Goal: Task Accomplishment & Management: Use online tool/utility

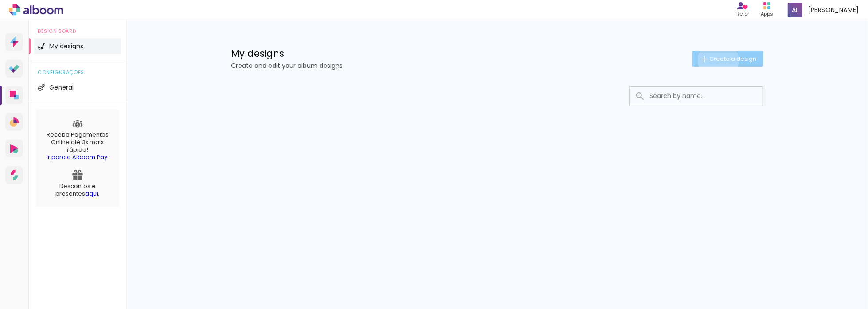
click at [717, 60] on span "Create a design" at bounding box center [733, 59] width 47 height 6
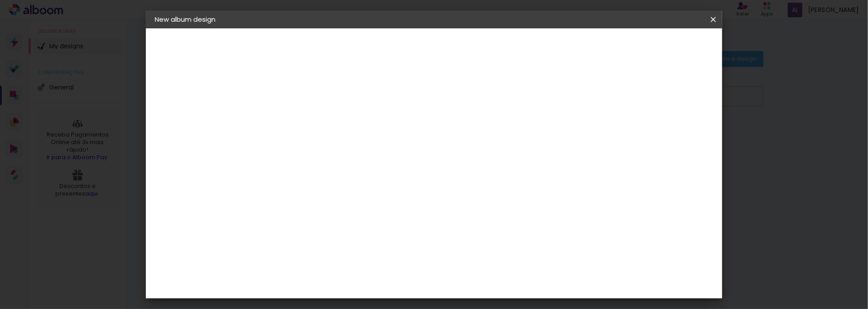
click at [300, 115] on input at bounding box center [300, 119] width 0 height 14
type input "Aniversário Simone"
type paper-input "Aniversário Simone"
click at [338, 104] on div "Infos Give your album a title. Next" at bounding box center [299, 65] width 77 height 75
click at [338, 55] on header "Infos Give your album a title. Next" at bounding box center [299, 61] width 77 height 67
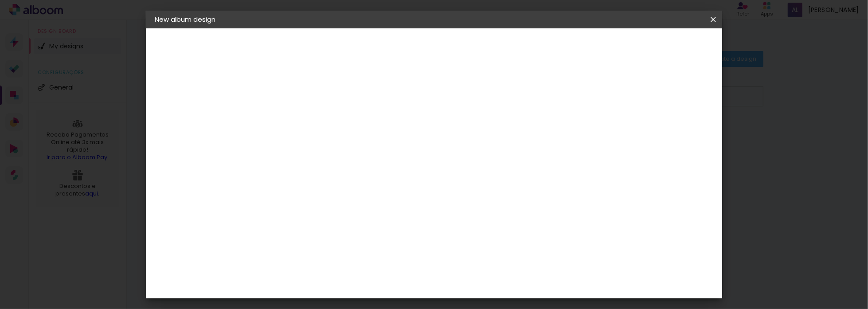
click at [0, 0] on slot "Next" at bounding box center [0, 0] width 0 height 0
click at [385, 134] on iron-icon at bounding box center [379, 134] width 11 height 11
click at [0, 0] on slot "Next" at bounding box center [0, 0] width 0 height 0
click at [658, 45] on span "Start design" at bounding box center [638, 47] width 37 height 6
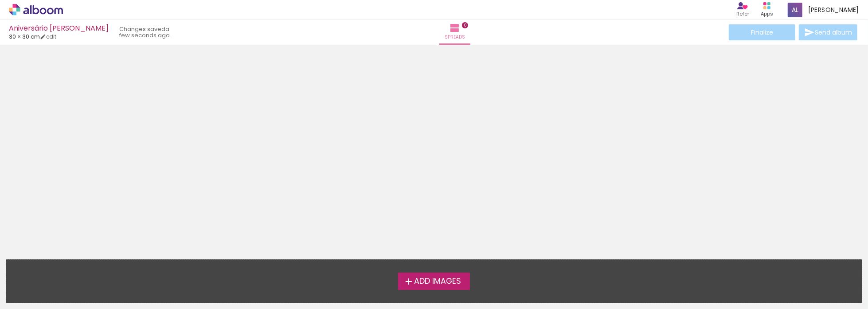
click at [450, 283] on span "Add Images" at bounding box center [437, 281] width 47 height 8
click at [0, 0] on input "file" at bounding box center [0, 0] width 0 height 0
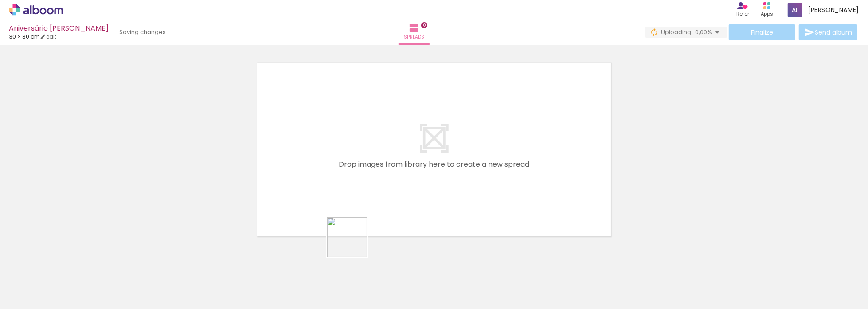
drag, startPoint x: 346, startPoint y: 289, endPoint x: 365, endPoint y: 195, distance: 96.2
click at [365, 195] on quentale-workspace at bounding box center [434, 154] width 868 height 309
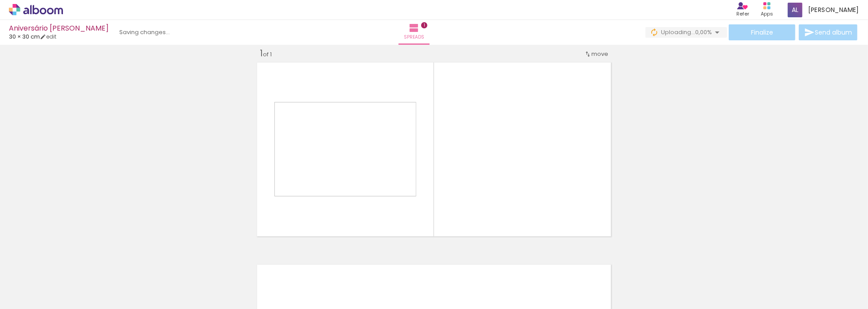
scroll to position [11, 0]
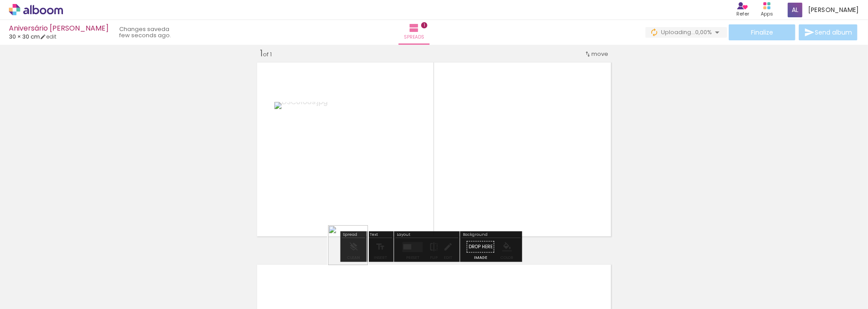
drag, startPoint x: 289, startPoint y: 287, endPoint x: 447, endPoint y: 187, distance: 187.9
click at [447, 187] on quentale-workspace at bounding box center [434, 154] width 868 height 309
drag, startPoint x: 376, startPoint y: 290, endPoint x: 431, endPoint y: 190, distance: 114.5
click at [431, 190] on quentale-workspace at bounding box center [434, 154] width 868 height 309
click at [464, 142] on quentale-layouter at bounding box center [434, 149] width 360 height 180
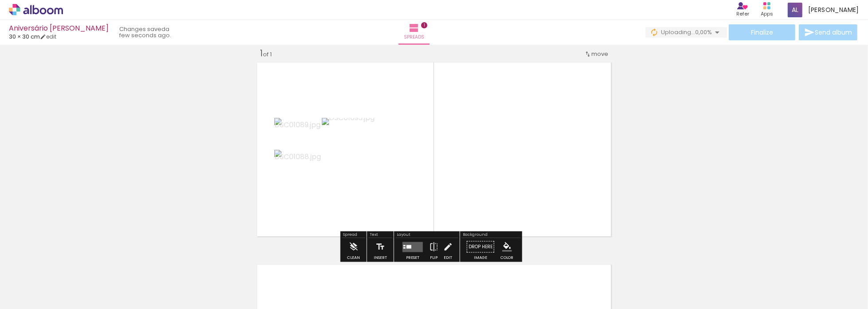
click at [23, 9] on icon at bounding box center [36, 10] width 54 height 12
